Goal: Task Accomplishment & Management: Use online tool/utility

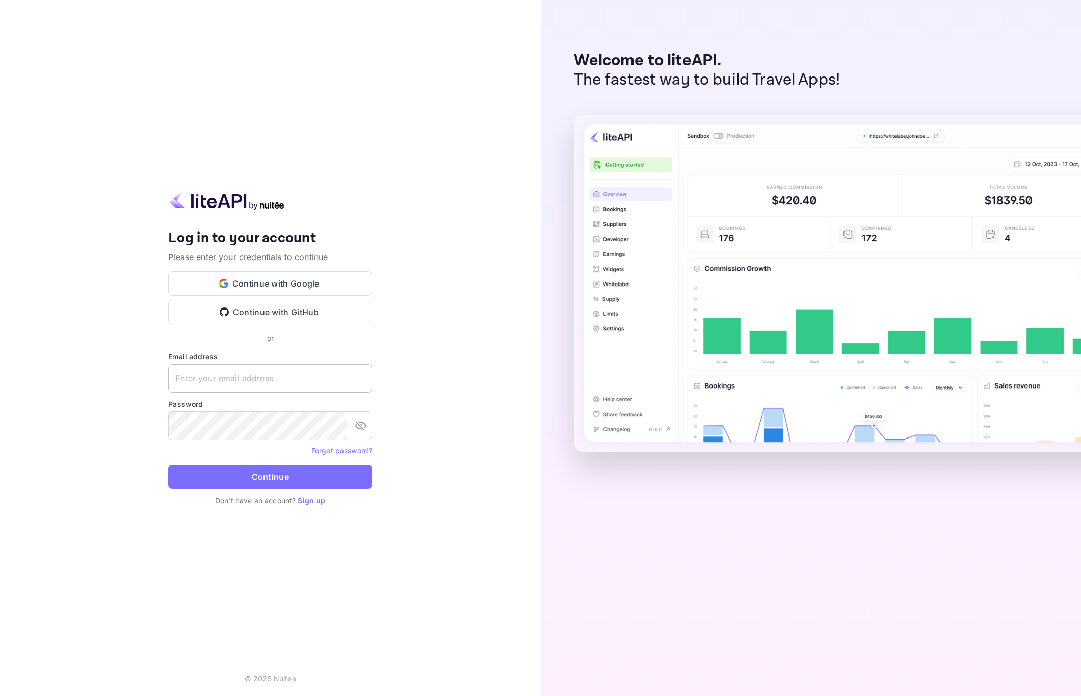
click at [197, 367] on input "text" at bounding box center [270, 378] width 204 height 29
paste input "[EMAIL_ADDRESS][DOMAIN_NAME]"
type input "[EMAIL_ADDRESS][DOMAIN_NAME]"
click at [271, 478] on button "Continue" at bounding box center [270, 476] width 204 height 24
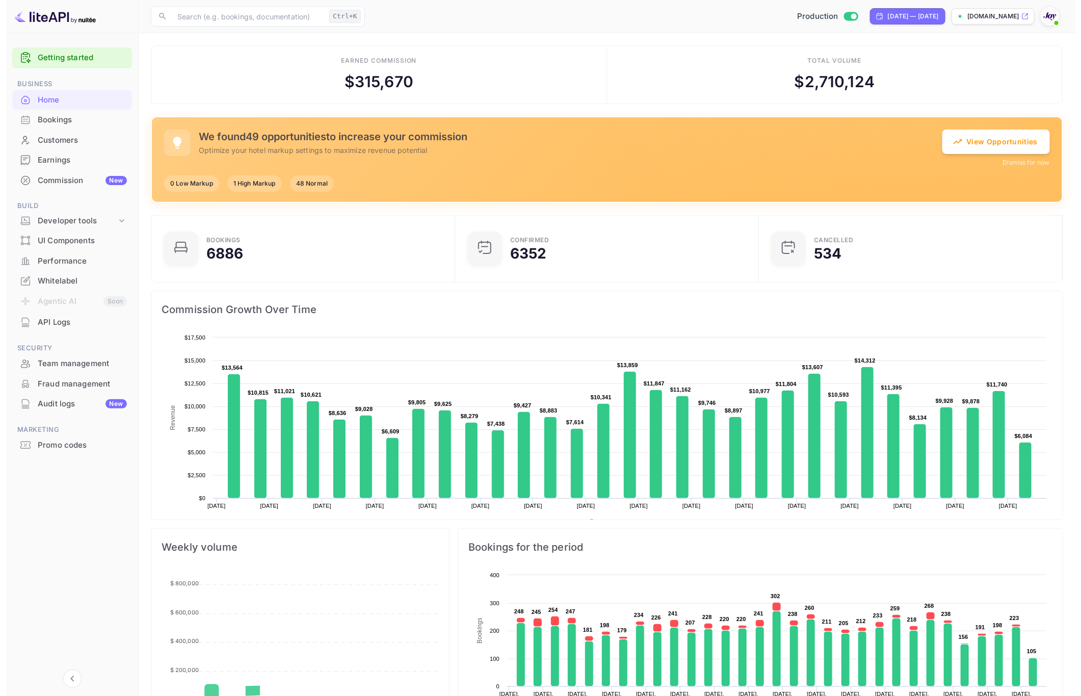
scroll to position [153, 286]
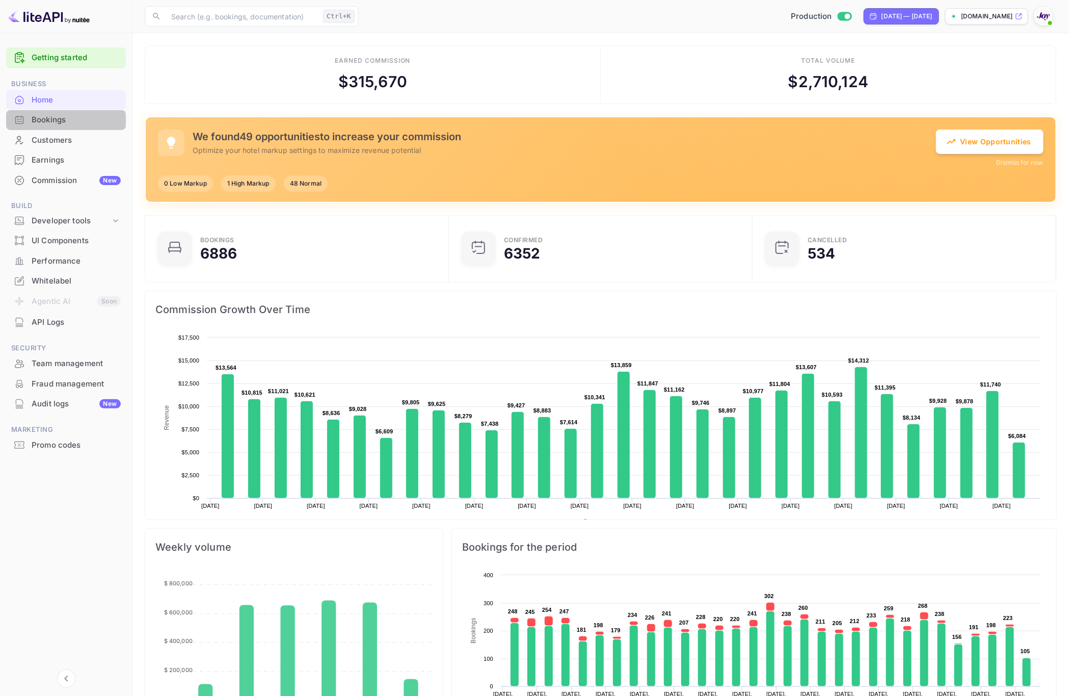
click at [63, 124] on div "Bookings" at bounding box center [76, 120] width 89 height 12
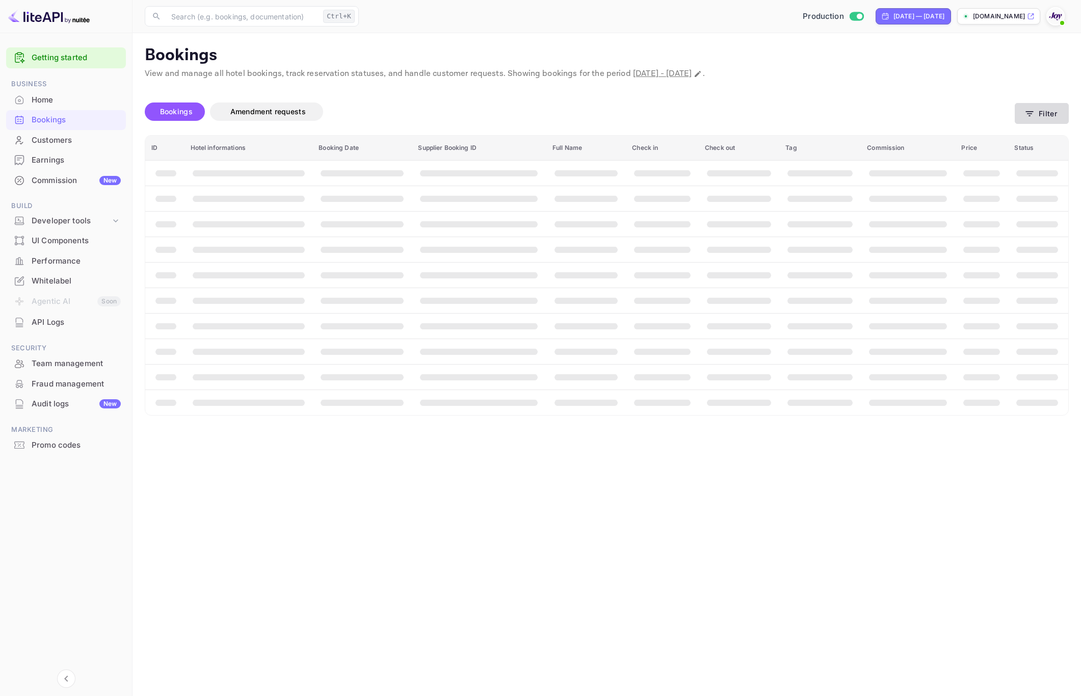
click at [1046, 114] on button "Filter" at bounding box center [1042, 113] width 54 height 21
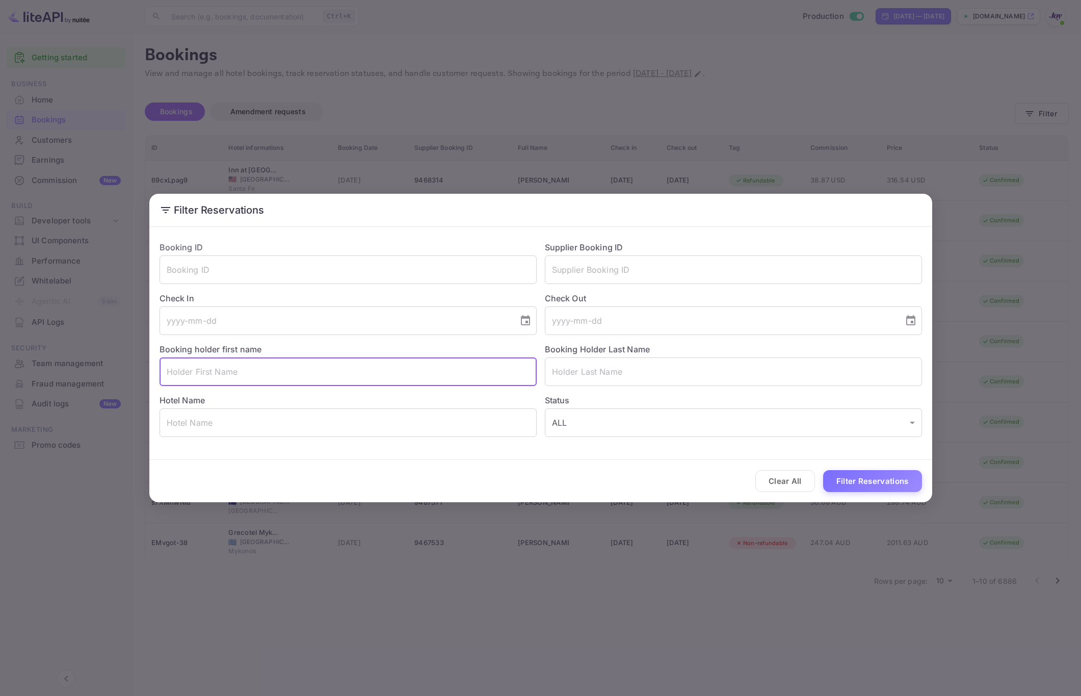
click at [254, 364] on input "text" at bounding box center [347, 371] width 377 height 29
type input "[PERSON_NAME]"
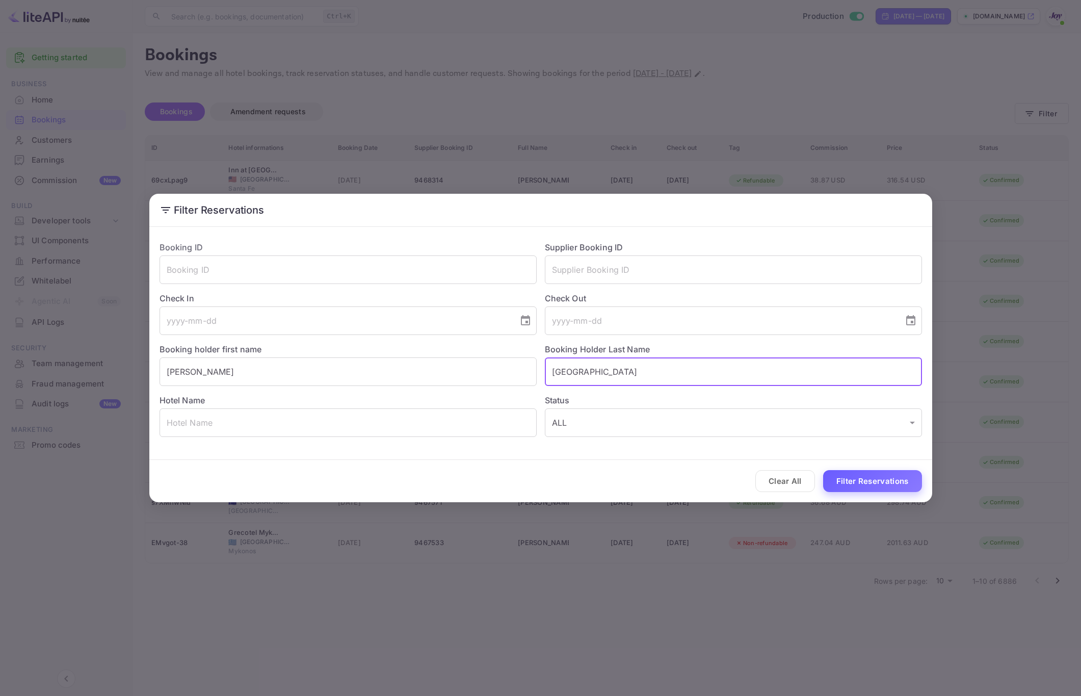
type input "[GEOGRAPHIC_DATA]"
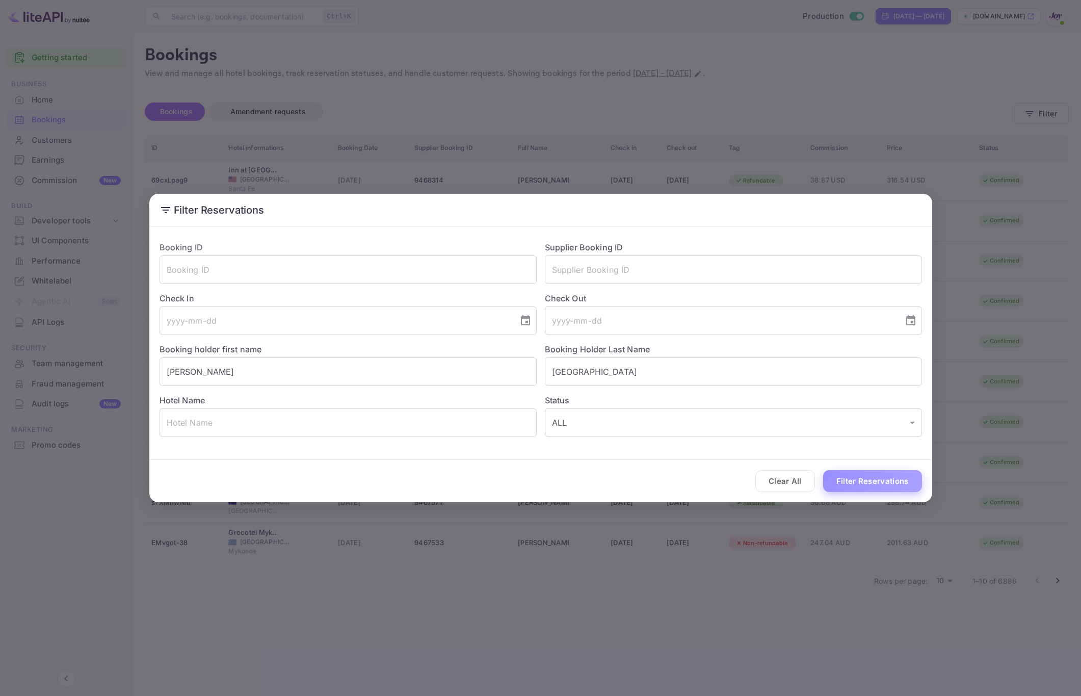
click at [838, 484] on button "Filter Reservations" at bounding box center [872, 481] width 99 height 22
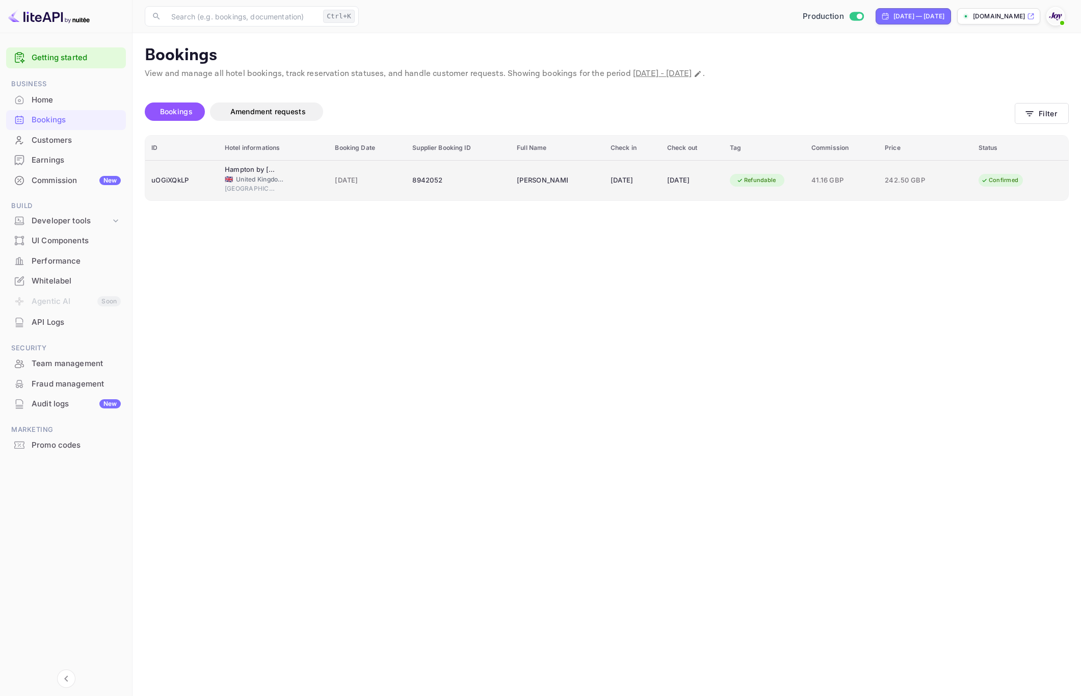
click at [317, 185] on td "Hampton by Hilton London Waterloo 🇬🇧 [GEOGRAPHIC_DATA] of [GEOGRAPHIC_DATA] and…" at bounding box center [274, 180] width 110 height 40
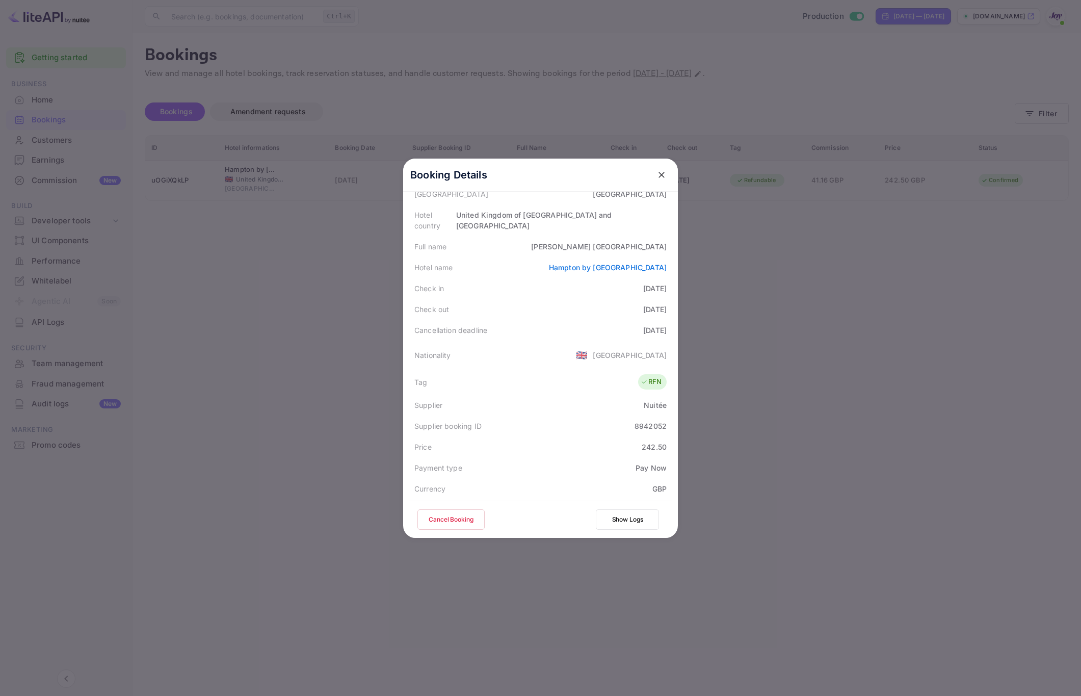
scroll to position [248, 0]
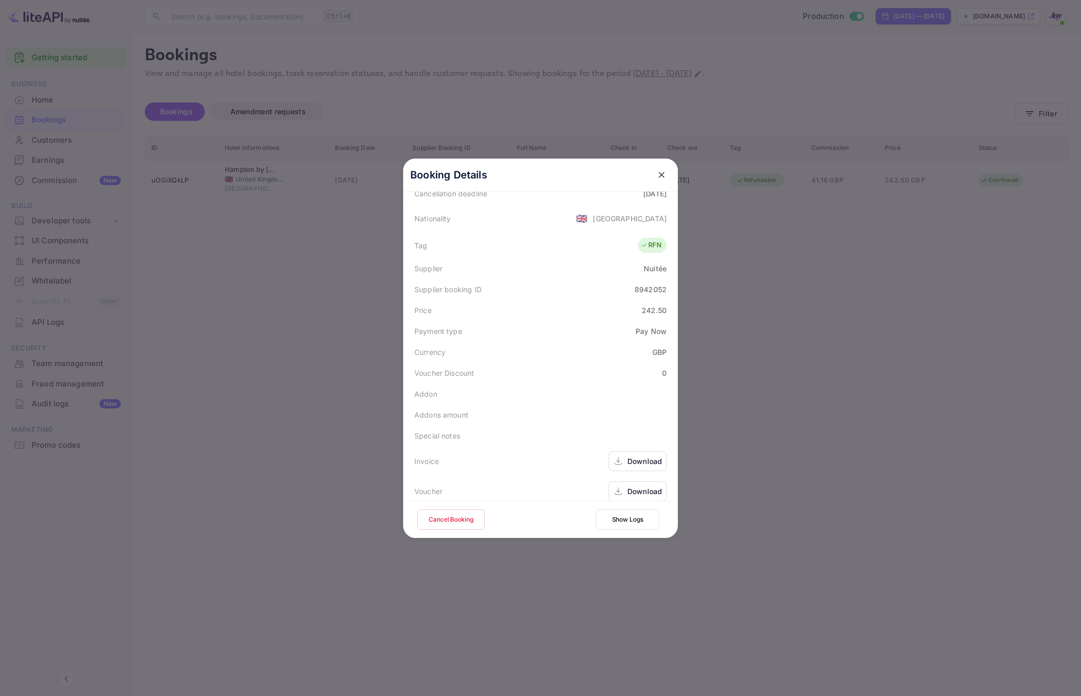
click at [639, 456] on div "Download" at bounding box center [644, 461] width 35 height 11
click at [639, 486] on div "Download" at bounding box center [644, 491] width 35 height 11
drag, startPoint x: 820, startPoint y: 495, endPoint x: 799, endPoint y: 474, distance: 29.6
click at [821, 492] on div at bounding box center [540, 348] width 1081 height 696
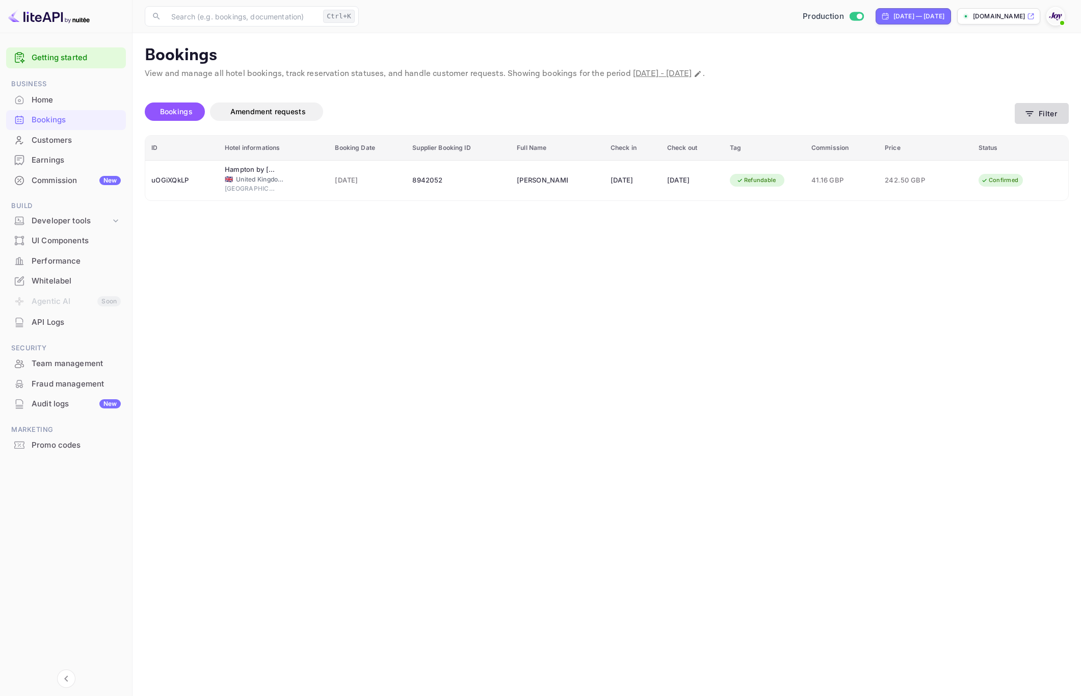
click at [1035, 116] on button "Filter" at bounding box center [1042, 113] width 54 height 21
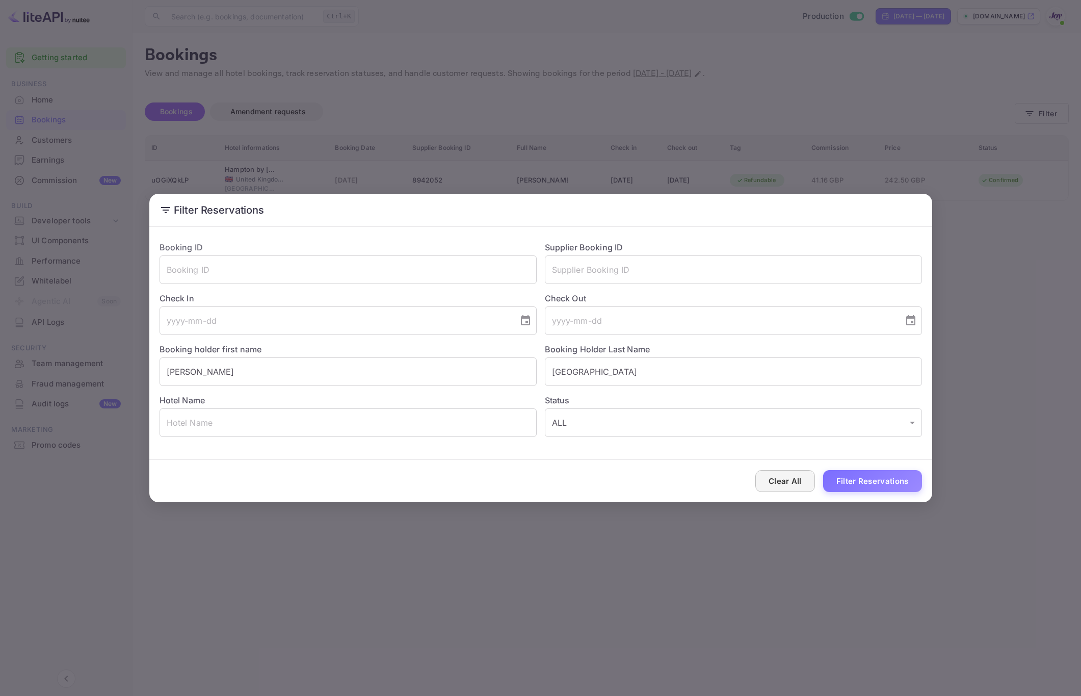
click at [797, 474] on button "Clear All" at bounding box center [785, 481] width 60 height 22
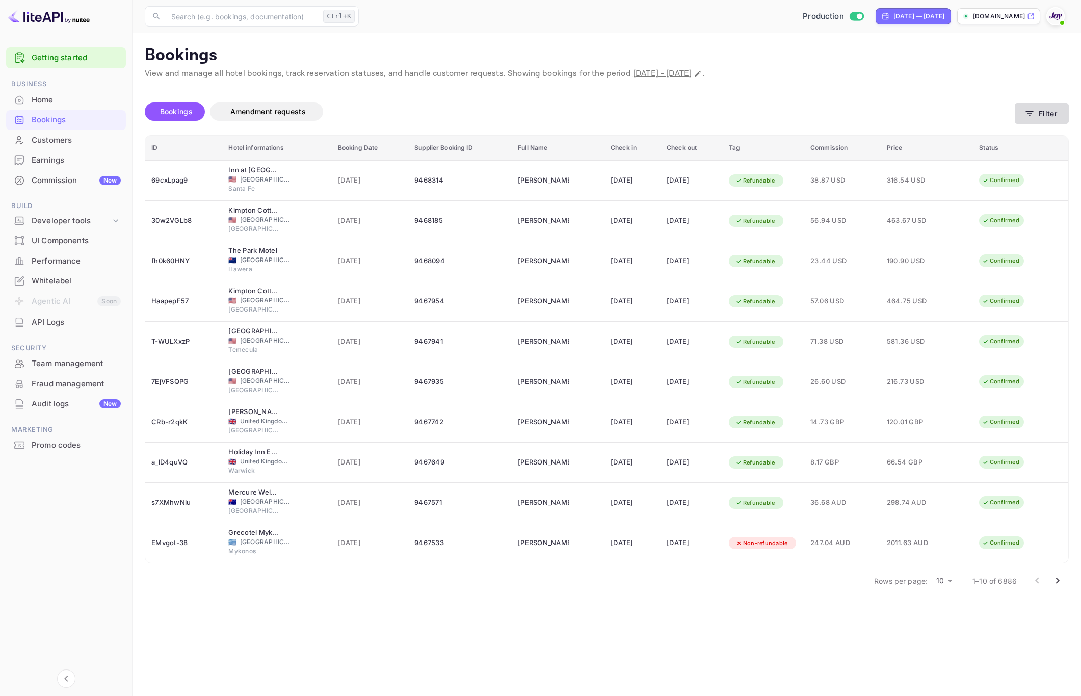
click at [1033, 109] on icon "button" at bounding box center [1029, 114] width 10 height 10
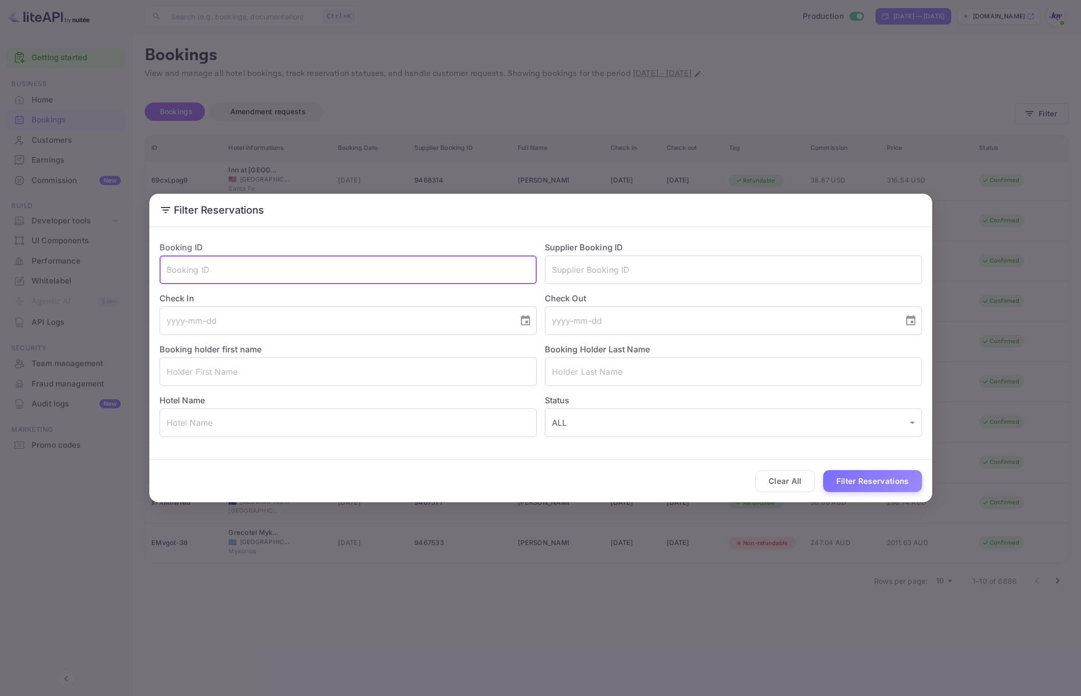
click at [237, 264] on input "text" at bounding box center [347, 269] width 377 height 29
paste input "9fbd4a19b"
type input "9fbd4a19b"
click at [847, 484] on button "Filter Reservations" at bounding box center [872, 481] width 99 height 22
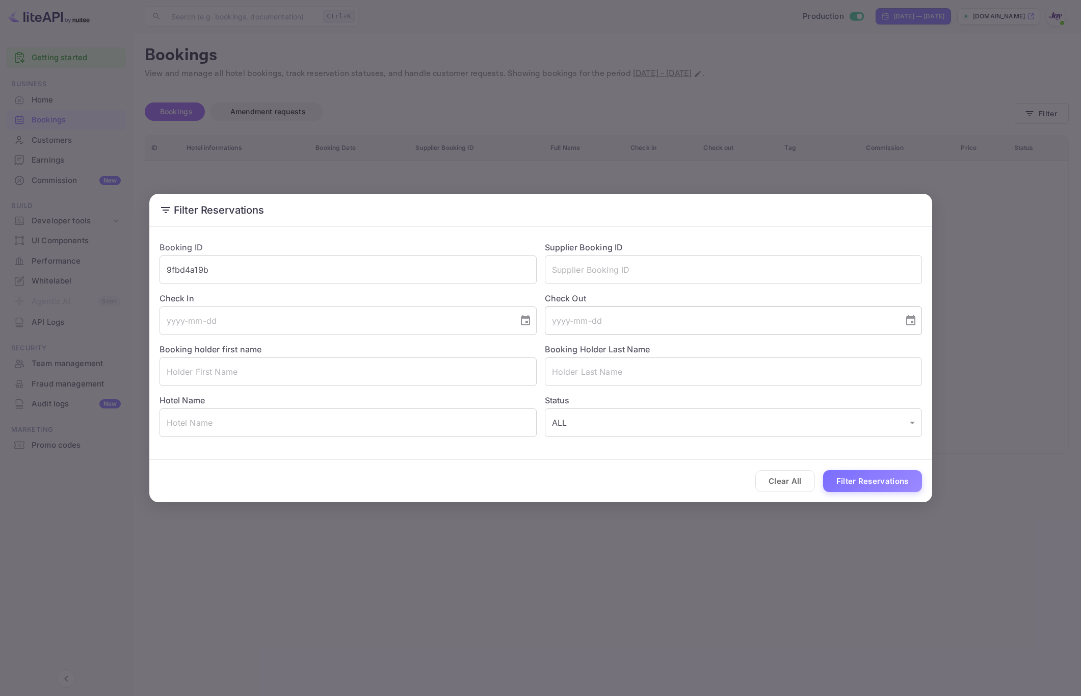
drag, startPoint x: 997, startPoint y: 414, endPoint x: 894, endPoint y: 332, distance: 131.9
click at [997, 413] on div "Filter Reservations Booking ID 9fbd4a19b ​ Supplier Booking ID ​ Check In ​ Che…" at bounding box center [540, 348] width 1081 height 696
